Goal: Use online tool/utility: Utilize a website feature to perform a specific function

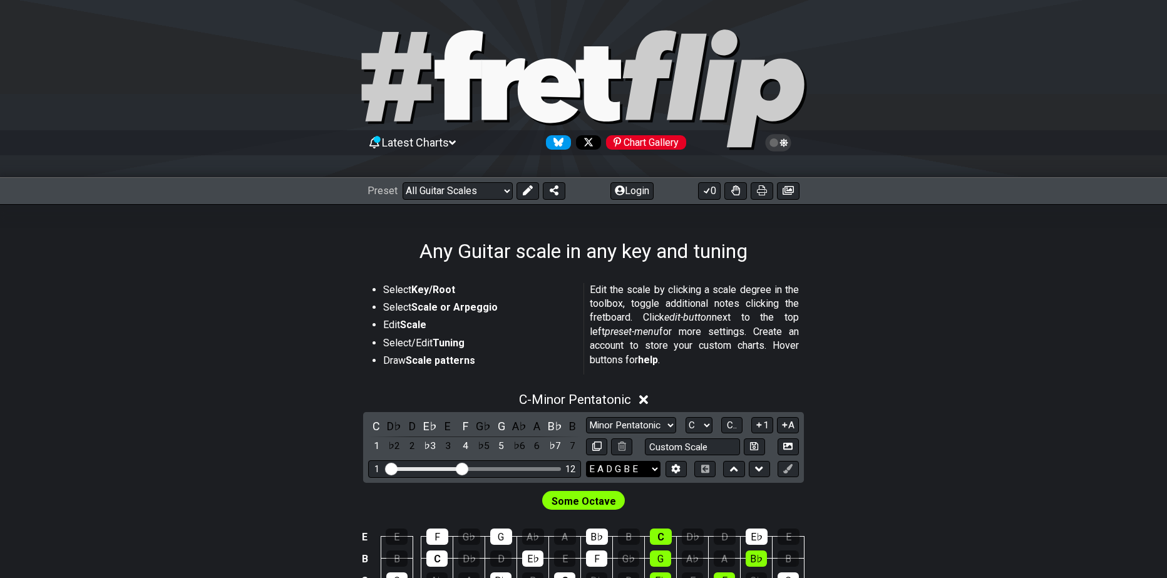
click at [651, 464] on select "E A D G B E E A D G B E E A D G B E B E A D F♯ B A D G C E A D A D G B E E♭ A♭ …" at bounding box center [623, 469] width 74 height 17
select select "Eb Ab Db Gb Bb Eb"
click at [586, 461] on select "E A D G B E E A D G B E E A D G B E B E A D F♯ B A D G C E A D A D G B E E♭ A♭ …" at bounding box center [623, 469] width 74 height 17
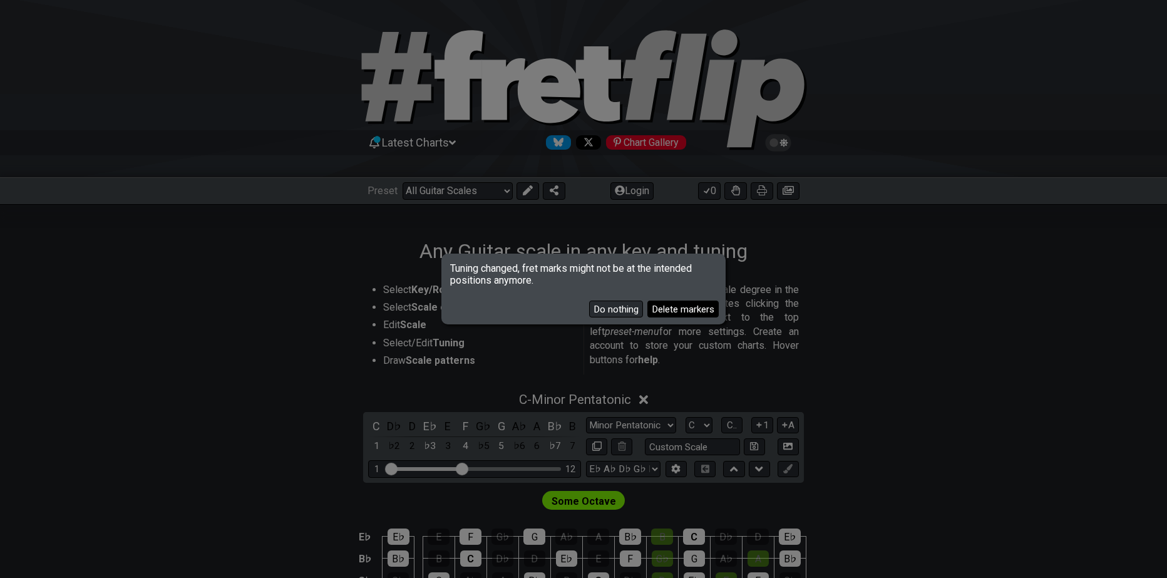
click at [670, 311] on button "Delete markers" at bounding box center [682, 308] width 71 height 17
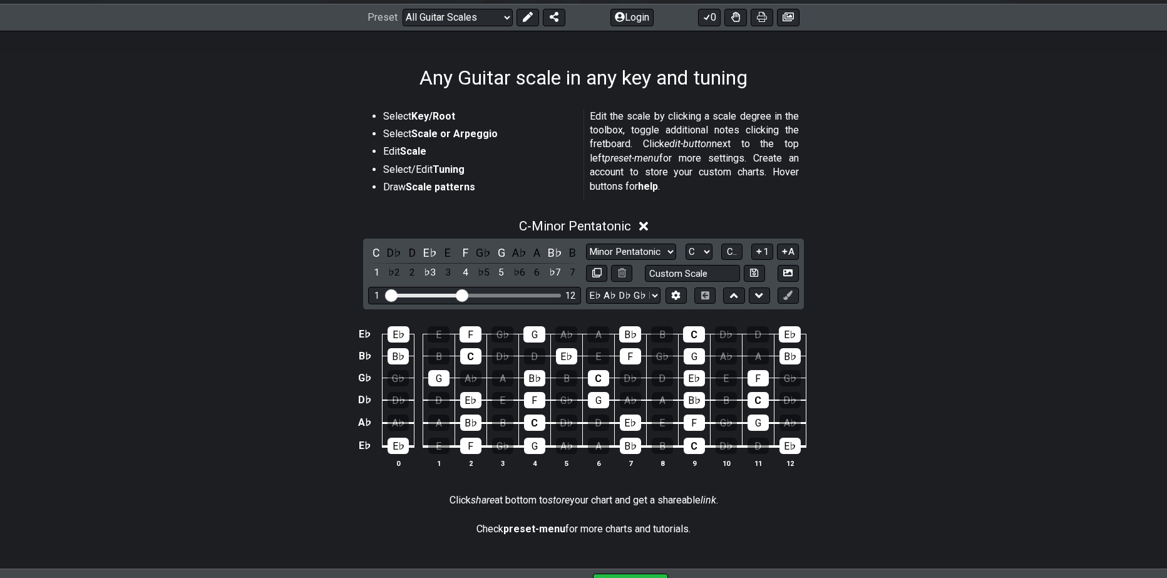
scroll to position [188, 0]
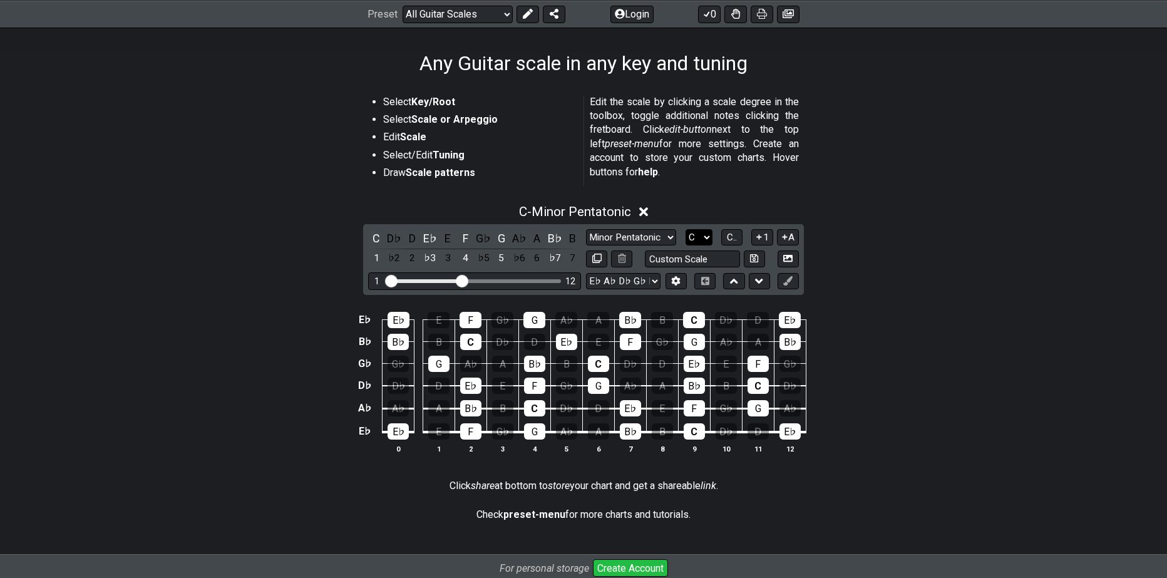
click at [705, 238] on select "A♭ A A♯ B♭ B C C♯ D♭ D D♯ E♭ E F F♯ G♭ G G♯" at bounding box center [698, 237] width 27 height 17
select select "F#"
click at [685, 229] on select "A♭ A A♯ B♭ B C C♯ D♭ D D♯ E♭ E F F♯ G♭ G G♯" at bounding box center [698, 237] width 27 height 17
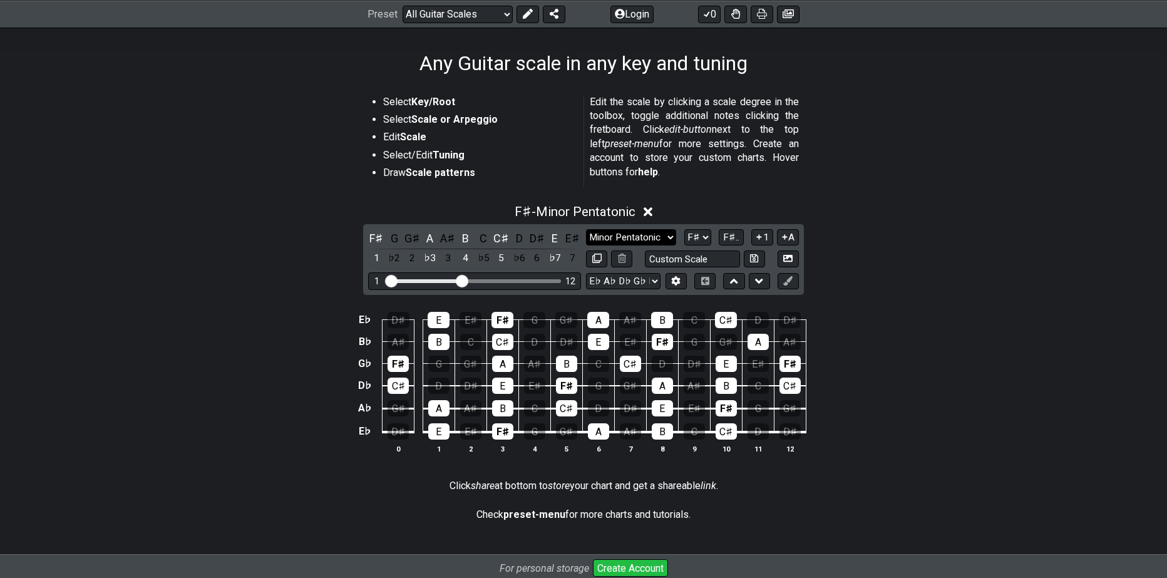
click at [646, 231] on select "Minor Pentatonic Root Minor Pentatonic Major Pentatonic Minor Blues Major Blues…" at bounding box center [631, 237] width 90 height 17
select select "Minor Blues"
click at [586, 229] on select "Minor Pentatonic Root Minor Pentatonic Major Pentatonic Minor Blues Major Blues…" at bounding box center [631, 237] width 90 height 17
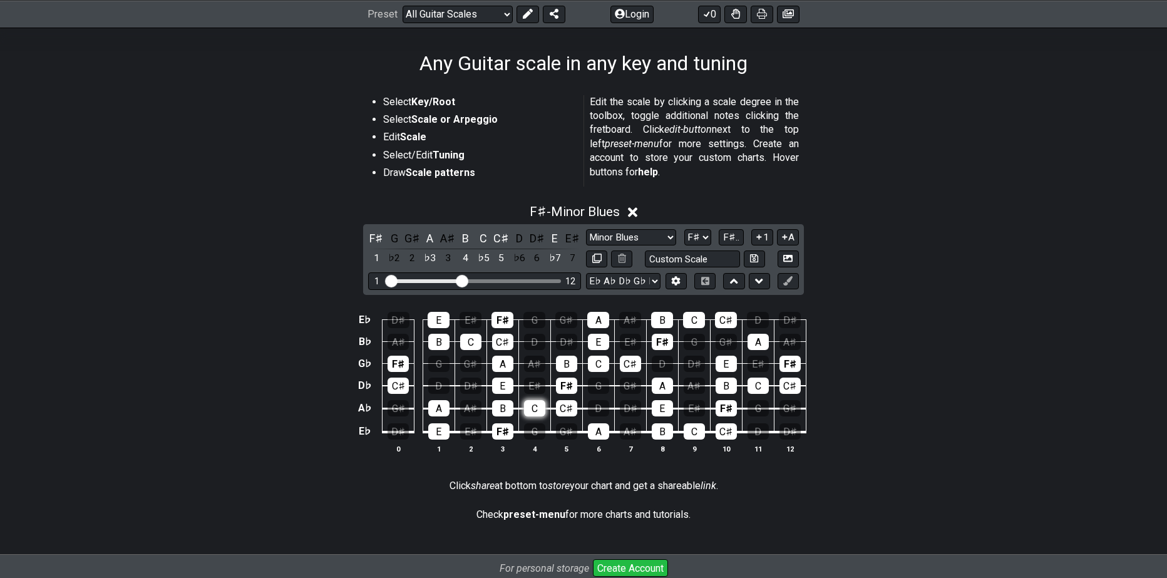
click at [534, 412] on div "C" at bounding box center [534, 408] width 21 height 16
click at [568, 404] on div "C♯" at bounding box center [566, 408] width 21 height 16
click at [569, 385] on div "F♯" at bounding box center [566, 385] width 21 height 16
click at [569, 365] on div "B" at bounding box center [566, 363] width 21 height 16
drag, startPoint x: 598, startPoint y: 362, endPoint x: 603, endPoint y: 375, distance: 14.6
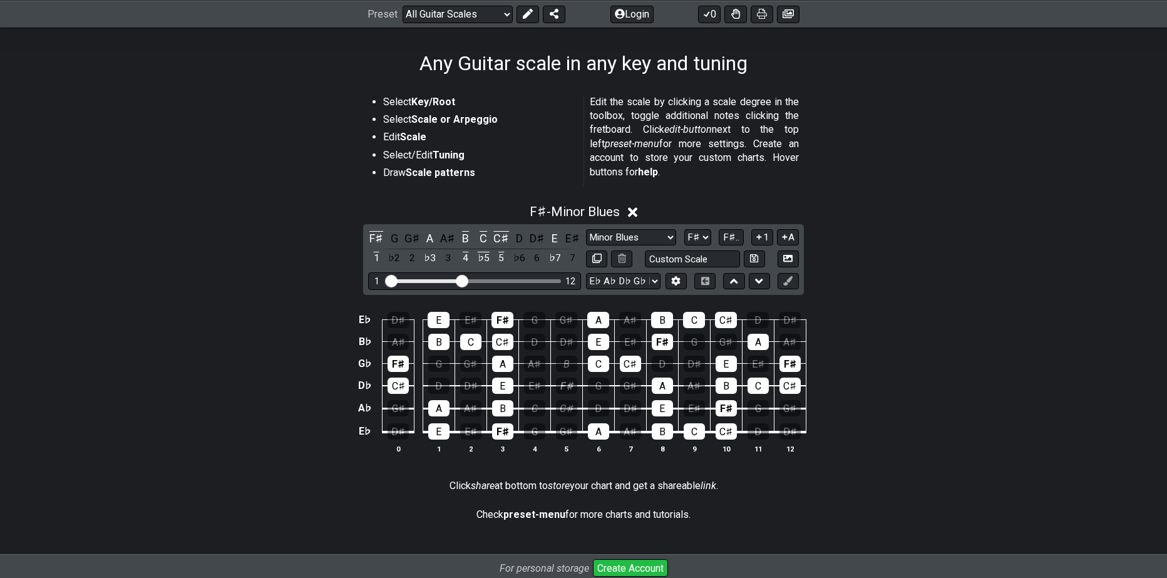
click at [599, 362] on div "C" at bounding box center [598, 363] width 21 height 16
click at [604, 429] on div "A" at bounding box center [598, 431] width 21 height 16
click at [603, 340] on div "E" at bounding box center [598, 342] width 21 height 16
click at [606, 319] on div "A" at bounding box center [598, 320] width 22 height 16
click at [396, 385] on div "C♯" at bounding box center [397, 385] width 21 height 16
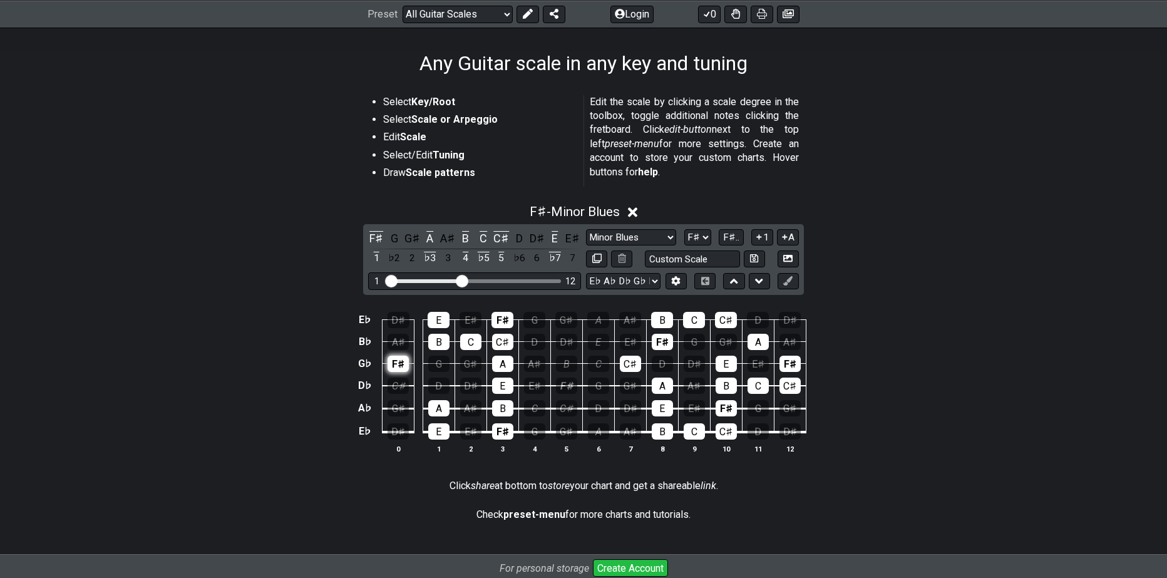
click at [401, 357] on div "F♯" at bounding box center [397, 363] width 21 height 16
drag, startPoint x: 461, startPoint y: 278, endPoint x: 449, endPoint y: 278, distance: 11.3
click at [449, 280] on input "Visible fret range" at bounding box center [474, 280] width 178 height 0
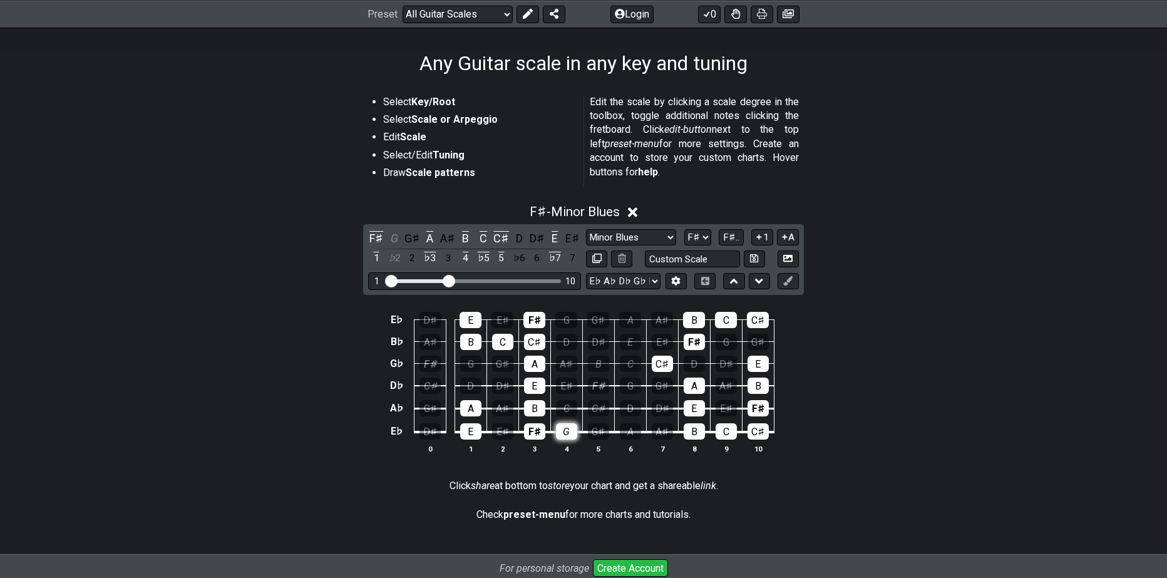
click at [568, 434] on div "G" at bounding box center [566, 431] width 21 height 16
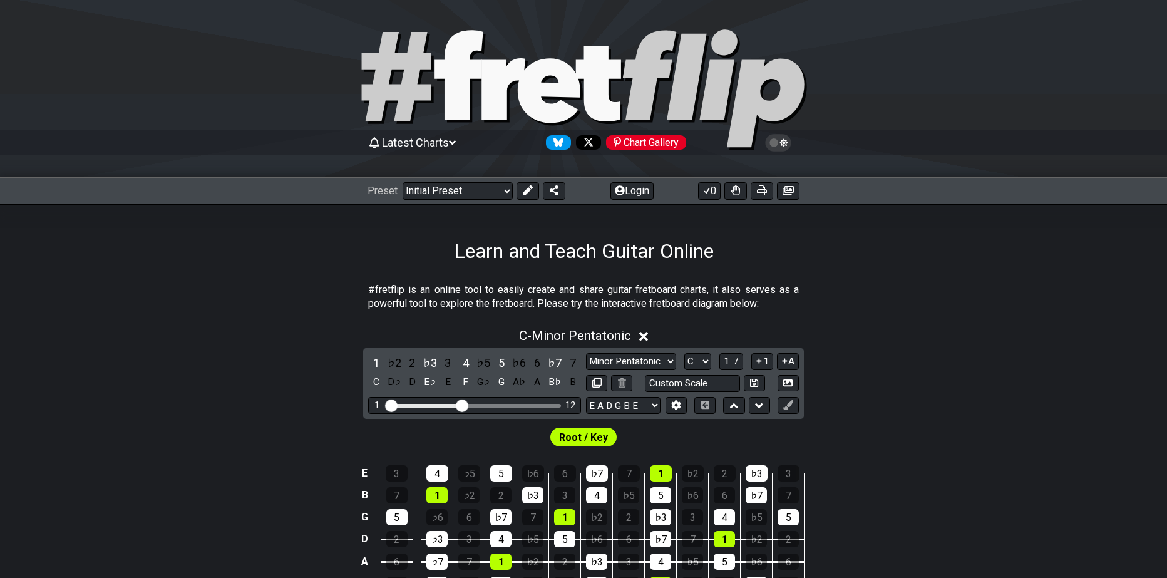
scroll to position [188, 0]
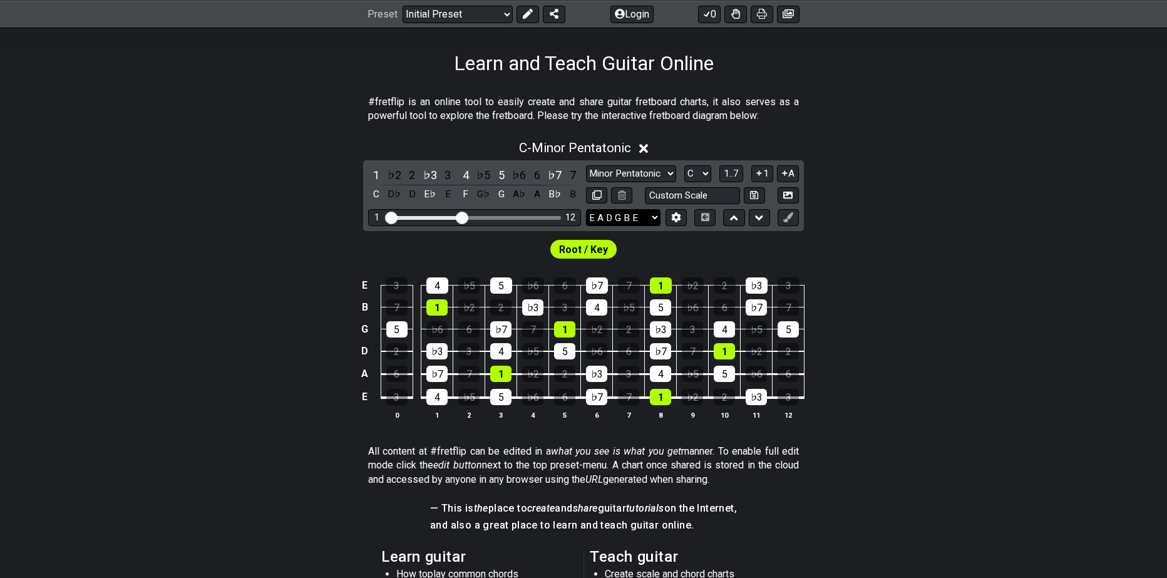
click at [633, 225] on select "E A D G B E E A D G B E E A D G B E B E A D F♯ B A D G C E A D A D G B E E♭ A♭ …" at bounding box center [623, 217] width 74 height 17
select select "Eb Ab Db Gb Bb Eb"
click at [586, 209] on select "E A D G B E E A D G B E E A D G B E B E A D F♯ B A D G C E A D A D G B E E♭ A♭ …" at bounding box center [623, 217] width 74 height 17
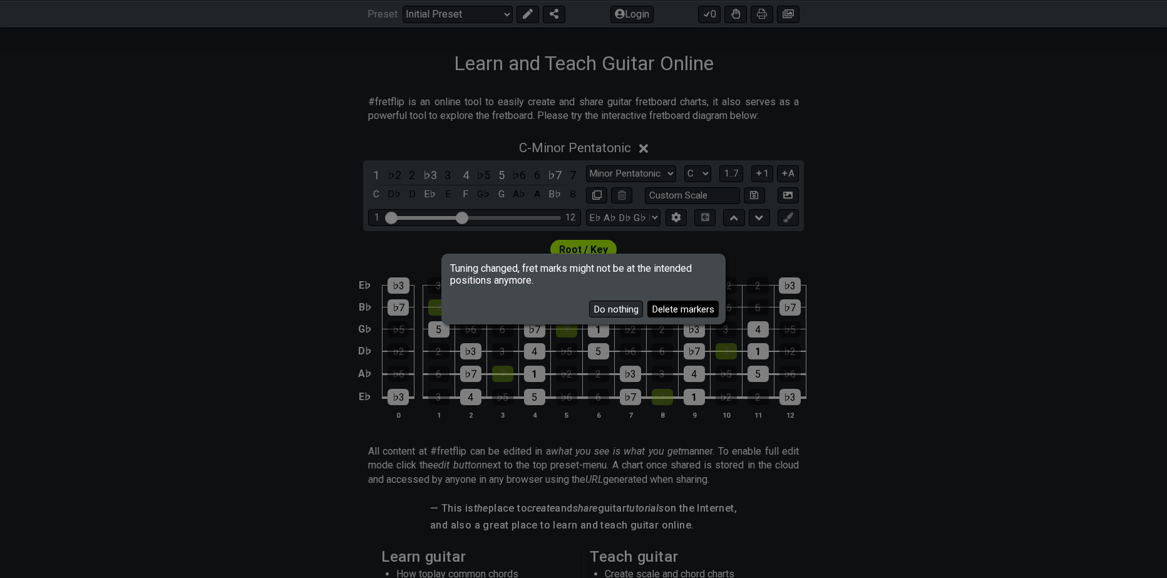
click at [657, 310] on button "Delete markers" at bounding box center [682, 308] width 71 height 17
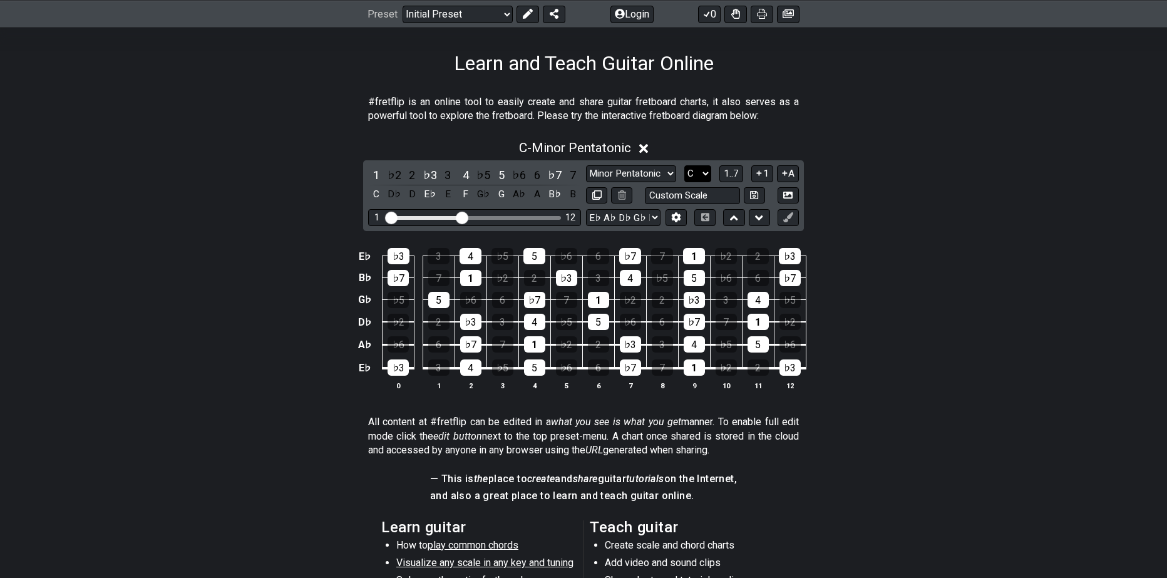
click at [694, 171] on select "A♭ A A♯ B♭ B C C♯ D♭ D D♯ E♭ E F F♯ G♭ G G♯" at bounding box center [697, 173] width 27 height 17
select select "F#"
click at [684, 165] on select "A♭ A A♯ B♭ B C C♯ D♭ D D♯ E♭ E F F♯ G♭ G G♯" at bounding box center [697, 173] width 27 height 17
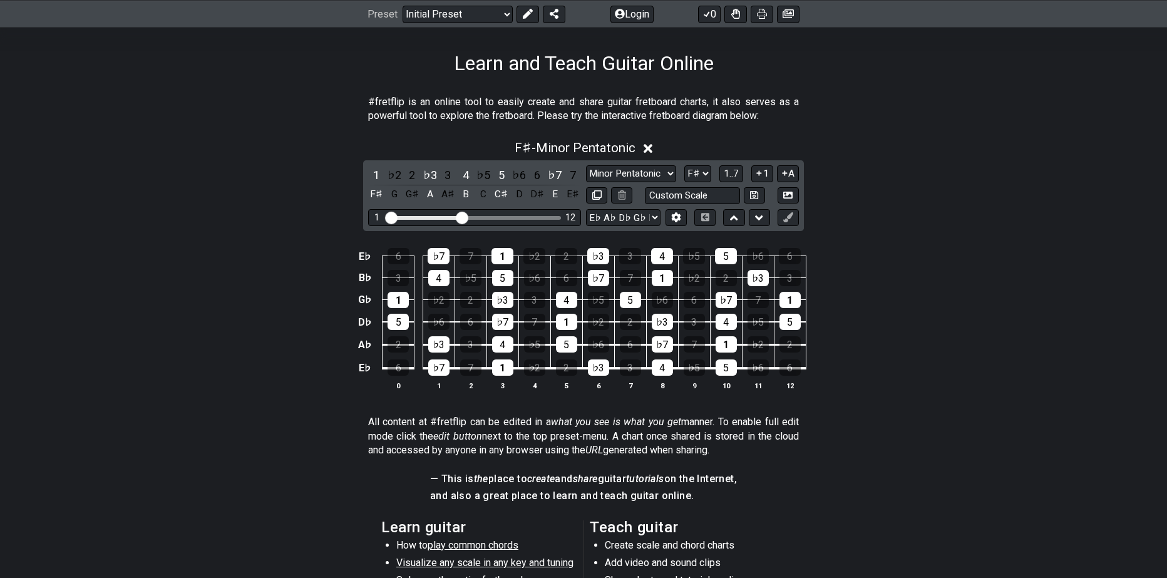
click at [655, 163] on div "1 ♭2 2 ♭3 3 4 ♭5 5 ♭6 6 ♭7 7 F♯ G G♯ A A♯ B C C♯ D D♯ E E♯ Minor Pentatonic Cli…" at bounding box center [583, 195] width 441 height 71
click at [656, 166] on select "Minor Pentatonic Click to edit Minor Pentatonic Major Pentatonic Minor Blues Ma…" at bounding box center [631, 173] width 90 height 17
select select "Minor Pentatonic"
click at [586, 165] on select "Minor Pentatonic Click to edit Minor Pentatonic Major Pentatonic Minor Blues Ma…" at bounding box center [631, 173] width 90 height 17
drag, startPoint x: 458, startPoint y: 218, endPoint x: 449, endPoint y: 218, distance: 9.4
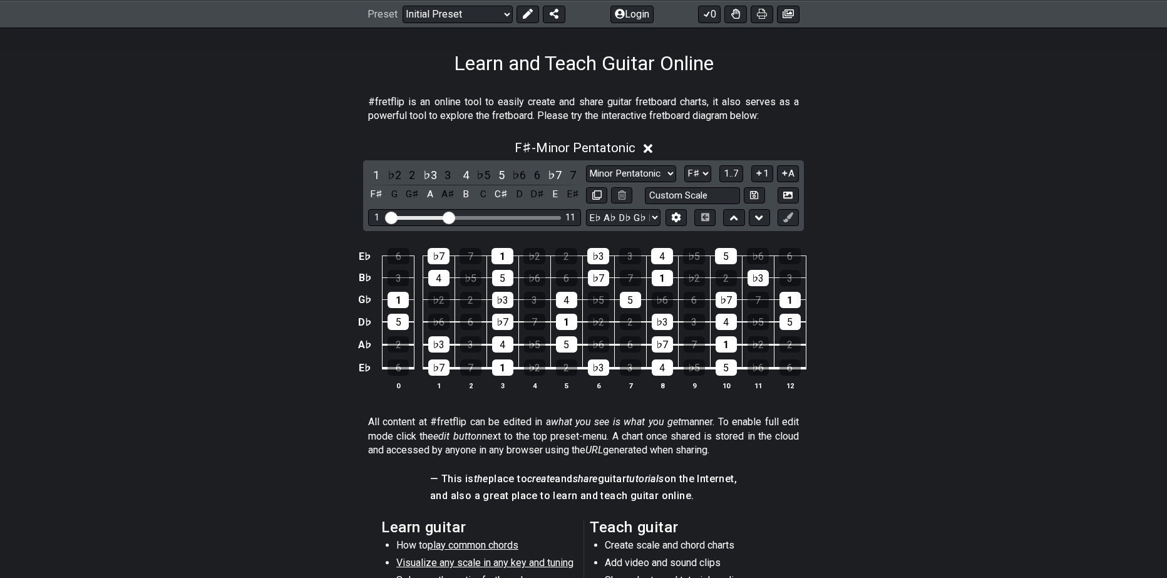
click at [449, 217] on input "Visible fret range" at bounding box center [474, 217] width 178 height 0
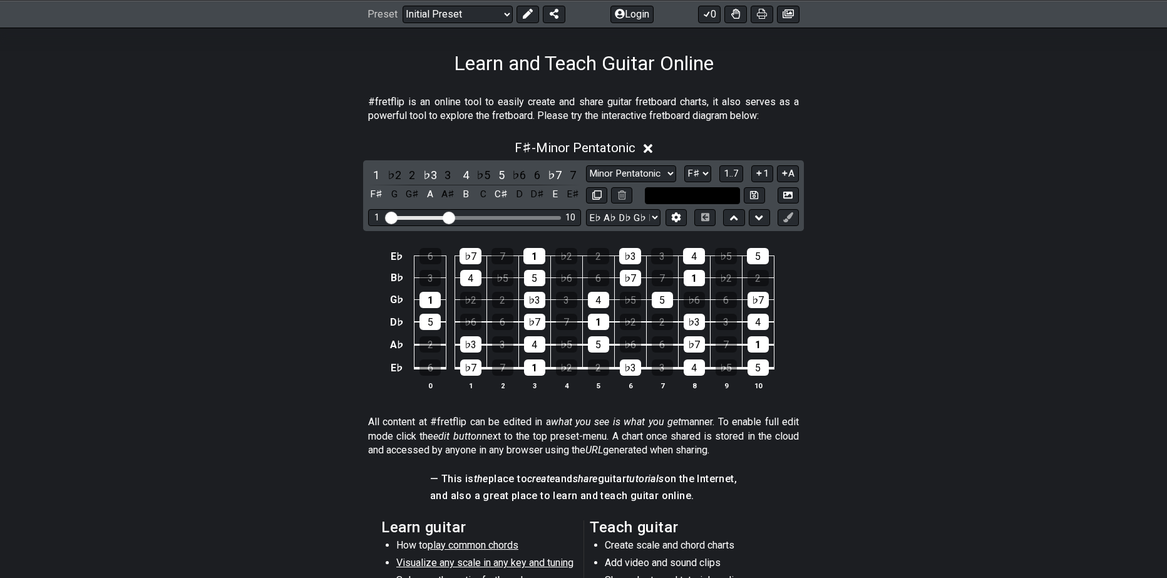
click at [717, 200] on input "text" at bounding box center [692, 195] width 95 height 17
type input "Custom Scale"
click at [872, 257] on div "E♭ 6 ♭7 7 1 ♭2 2 ♭3 3 4 ♭5 5 B♭ 3 4 ♭5 5 ♭6 6 ♭7 7 1 ♭2 2 G♭ 1 ♭2 2 ♭3 3 4 ♭5 5…" at bounding box center [583, 320] width 1167 height 176
click at [753, 220] on button at bounding box center [758, 217] width 21 height 17
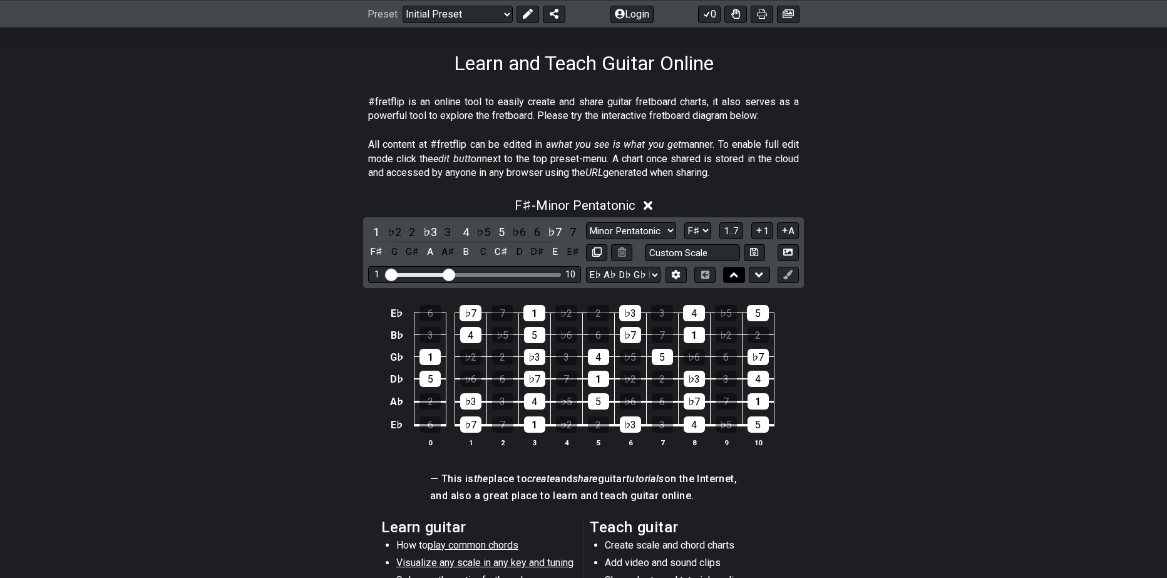
click at [738, 273] on button at bounding box center [733, 275] width 21 height 17
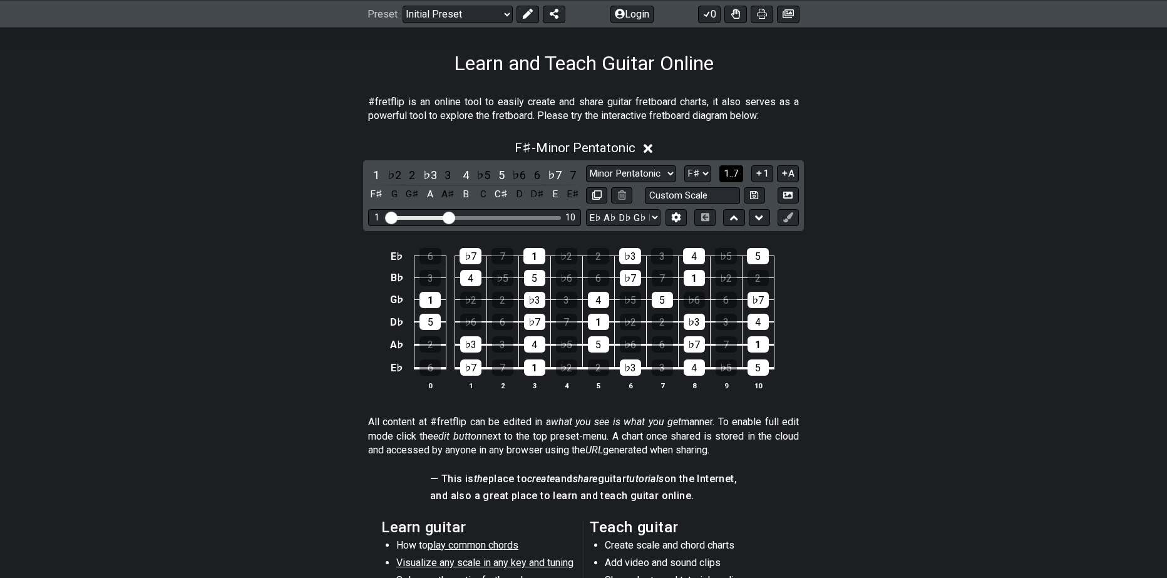
click at [723, 171] on span "1..7" at bounding box center [730, 173] width 15 height 11
click at [723, 171] on button "..." at bounding box center [731, 173] width 21 height 17
click at [734, 171] on span "F♯.." at bounding box center [731, 173] width 16 height 11
click at [734, 175] on span "1..7" at bounding box center [730, 173] width 15 height 11
click at [734, 175] on span "..." at bounding box center [731, 173] width 6 height 11
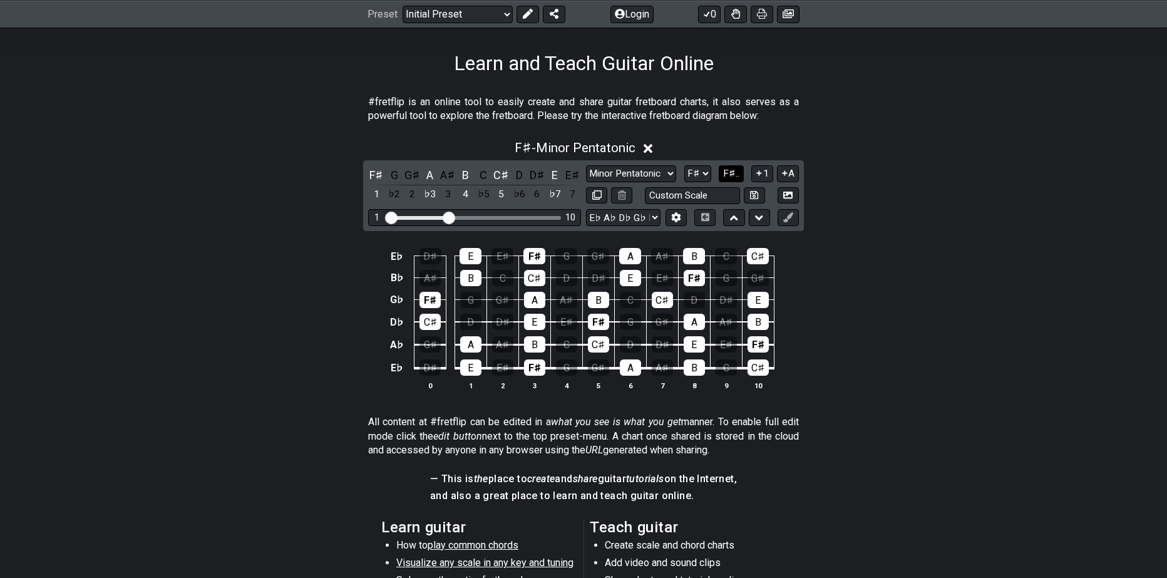
click at [734, 175] on span "F♯.." at bounding box center [731, 173] width 16 height 11
click at [734, 175] on span "1..7" at bounding box center [730, 173] width 15 height 11
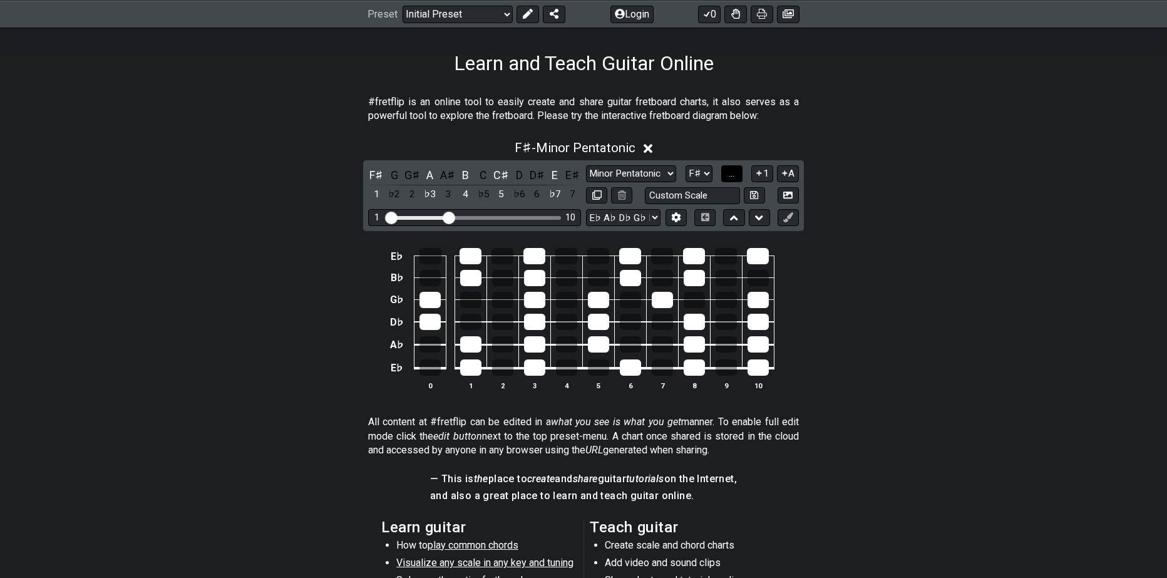
click at [734, 175] on span "..." at bounding box center [731, 173] width 6 height 11
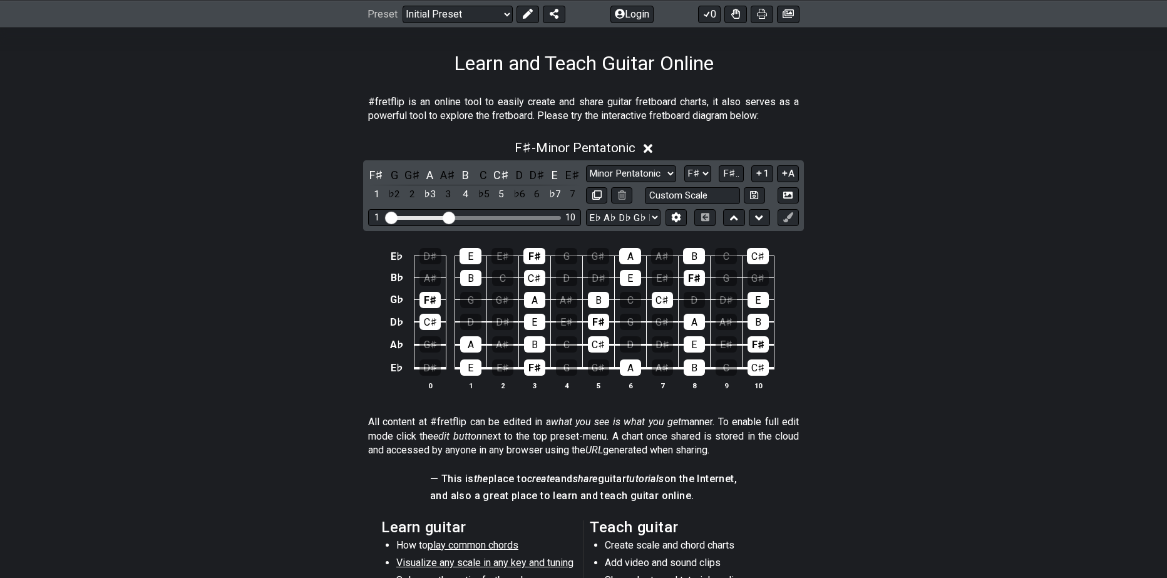
click at [432, 216] on div "Visible fret range" at bounding box center [418, 218] width 61 height 4
drag, startPoint x: 433, startPoint y: 215, endPoint x: 417, endPoint y: 213, distance: 15.8
click at [417, 213] on div "1 10" at bounding box center [474, 217] width 213 height 17
click at [426, 218] on div "Visible fret range" at bounding box center [418, 218] width 61 height 4
drag, startPoint x: 448, startPoint y: 213, endPoint x: 439, endPoint y: 212, distance: 9.4
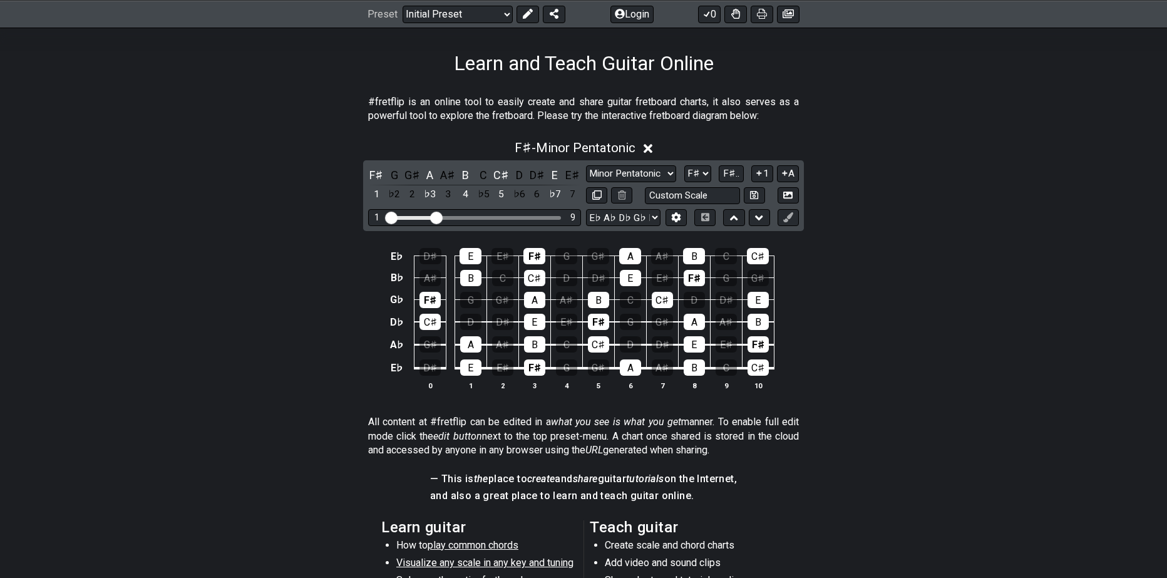
click at [439, 217] on input "Visible fret range" at bounding box center [474, 217] width 178 height 0
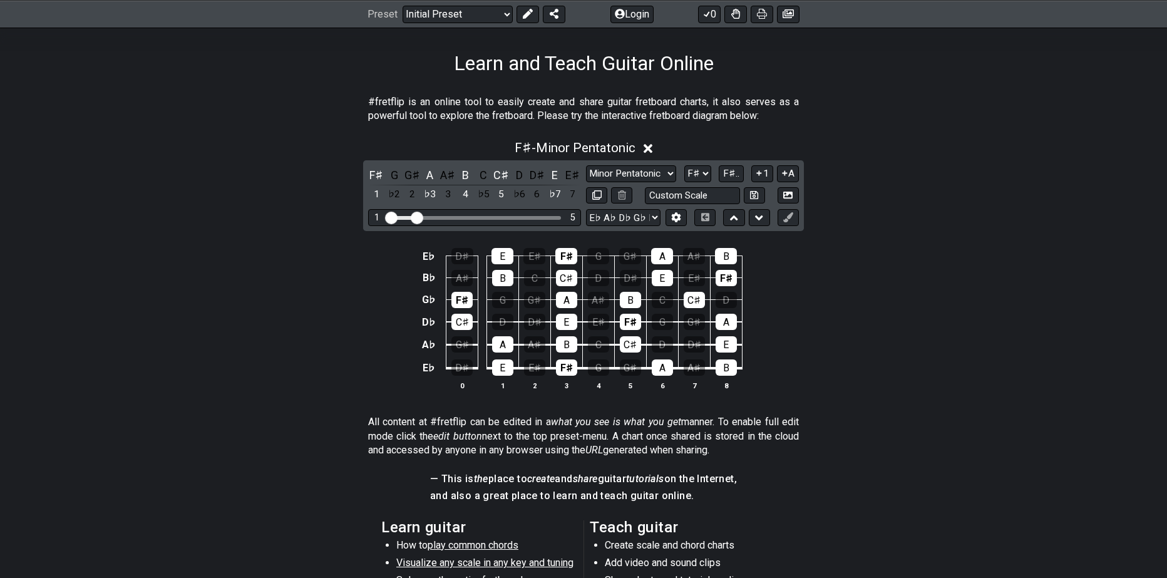
drag, startPoint x: 439, startPoint y: 212, endPoint x: 418, endPoint y: 212, distance: 20.7
click at [418, 217] on input "Visible fret range" at bounding box center [474, 217] width 178 height 0
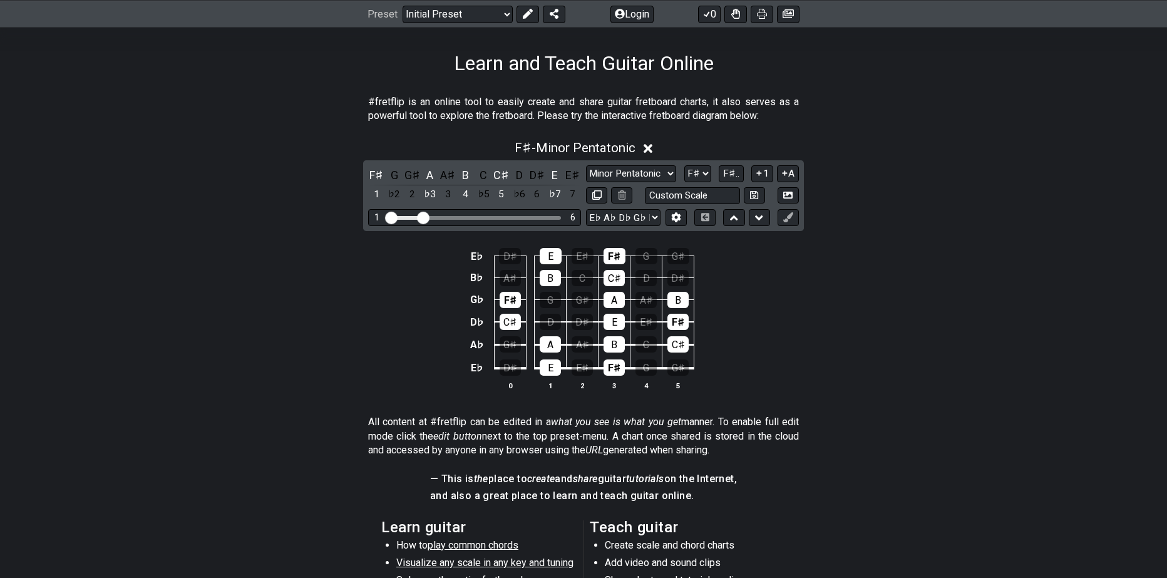
drag, startPoint x: 415, startPoint y: 216, endPoint x: 422, endPoint y: 216, distance: 7.5
click at [422, 217] on input "Visible fret range" at bounding box center [474, 217] width 178 height 0
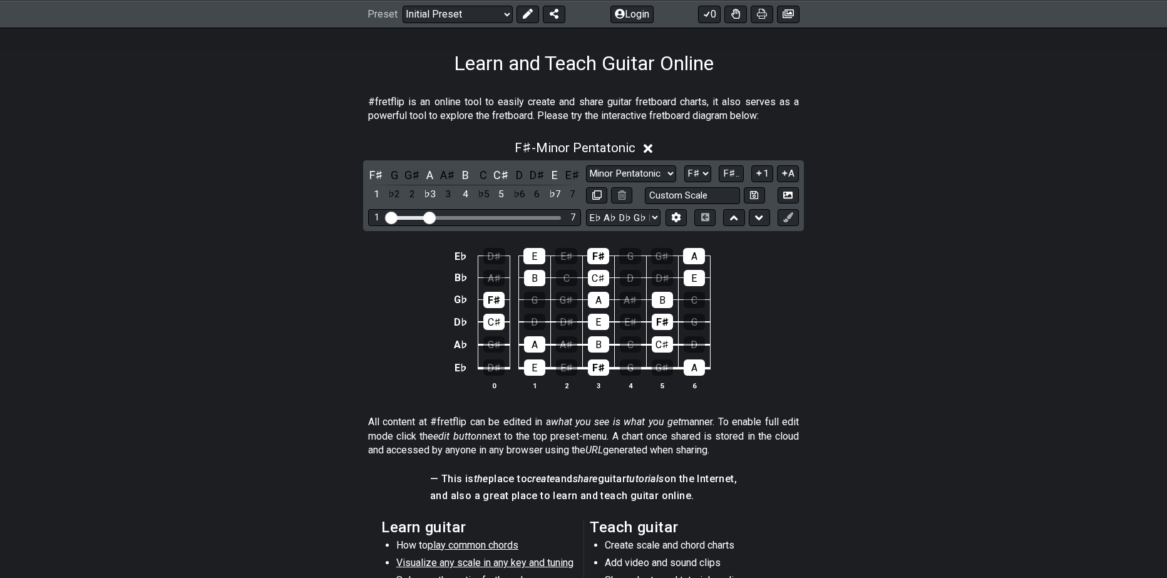
click at [427, 217] on input "Visible fret range" at bounding box center [474, 217] width 178 height 0
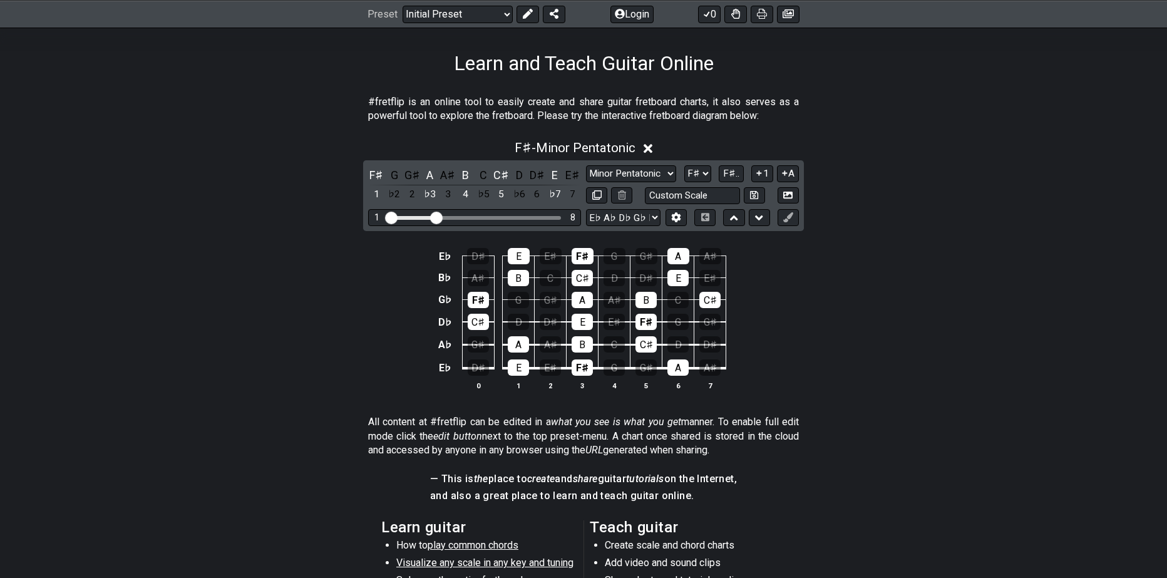
drag, startPoint x: 427, startPoint y: 216, endPoint x: 434, endPoint y: 216, distance: 7.5
click at [434, 217] on input "Visible fret range" at bounding box center [474, 217] width 178 height 0
